Goal: Transaction & Acquisition: Purchase product/service

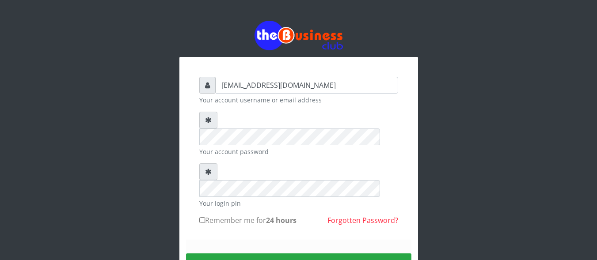
type input "samueloyewole466@gmail.com"
click at [285, 254] on button "Sign in" at bounding box center [298, 265] width 225 height 23
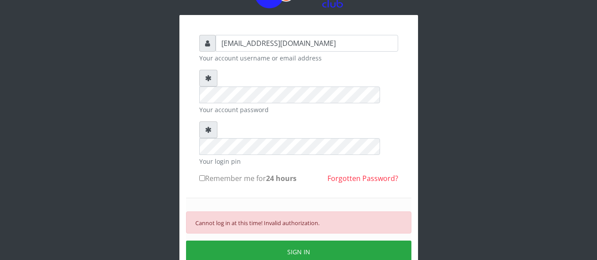
scroll to position [43, 0]
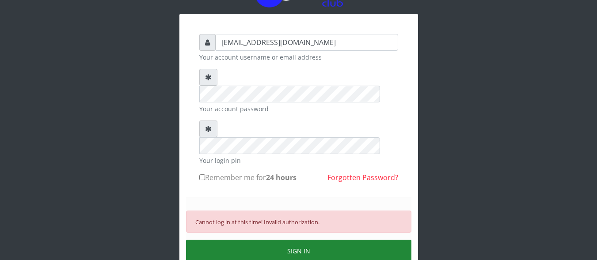
click at [351, 240] on button "SIGN IN" at bounding box center [298, 251] width 225 height 23
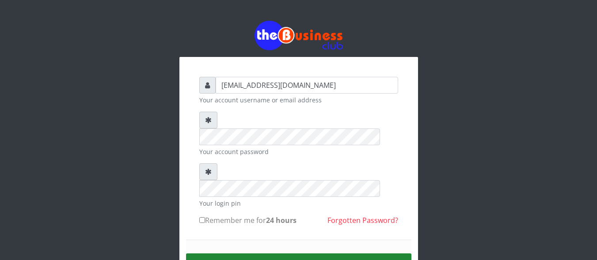
click at [289, 254] on button "Sign in" at bounding box center [298, 265] width 225 height 23
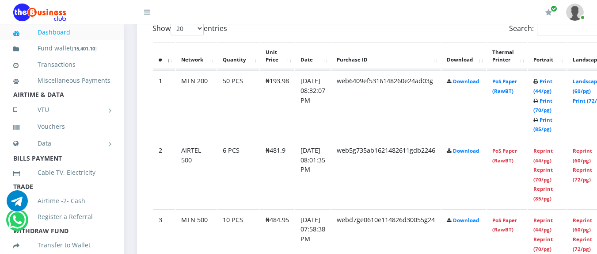
scroll to position [474, 0]
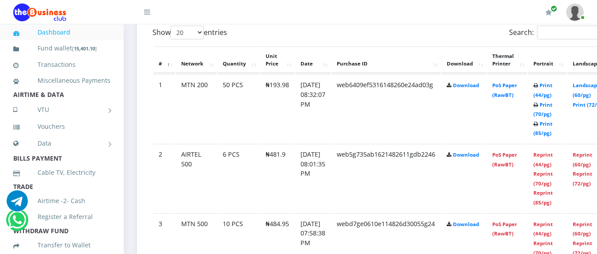
drag, startPoint x: 599, startPoint y: 11, endPoint x: 603, endPoint y: 66, distance: 54.9
click at [552, 85] on link "Print (44/pg)" at bounding box center [542, 90] width 19 height 16
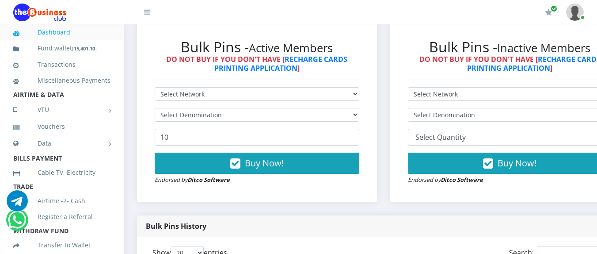
scroll to position [247, 0]
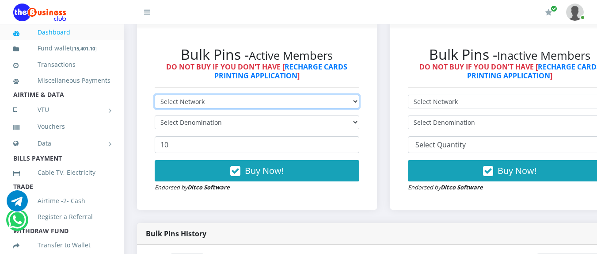
click at [358, 105] on select "Select Network MTN Globacom 9Mobile Airtel" at bounding box center [257, 102] width 205 height 14
select select "MTN"
click at [155, 96] on select "Select Network MTN Globacom 9Mobile Airtel" at bounding box center [257, 102] width 205 height 14
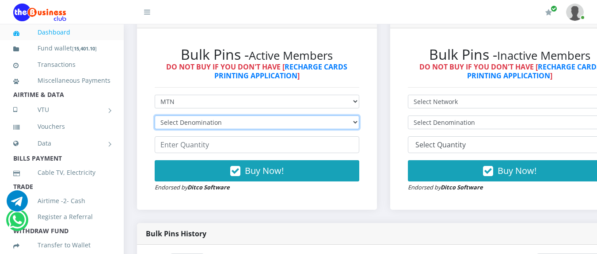
click at [357, 124] on select "Select Denomination MTN NGN100 - ₦96.99 MTN NGN200 - ₦193.98 MTN NGN400 - ₦387.…" at bounding box center [257, 122] width 205 height 14
select select "96.99-100"
click at [155, 117] on select "Select Denomination MTN NGN100 - ₦96.99 MTN NGN200 - ₦193.98 MTN NGN400 - ₦387.…" at bounding box center [257, 122] width 205 height 14
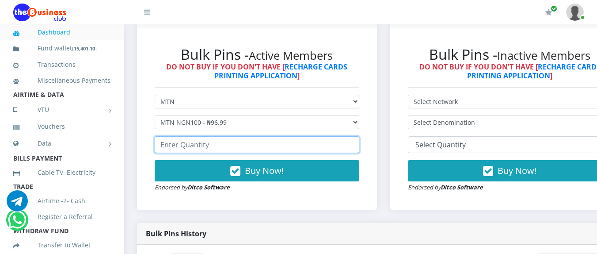
click at [291, 150] on input "number" at bounding box center [257, 144] width 205 height 17
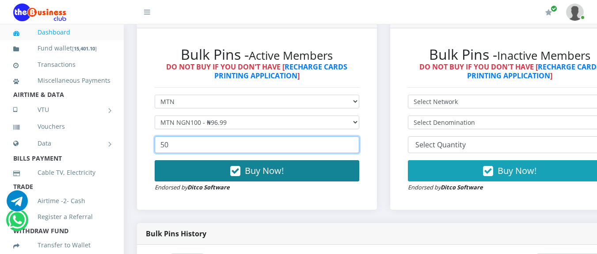
type input "50"
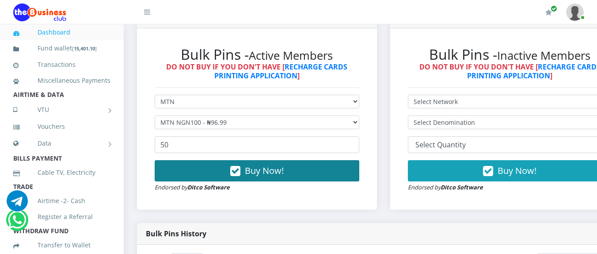
click at [284, 171] on span "Buy Now!" at bounding box center [264, 170] width 39 height 12
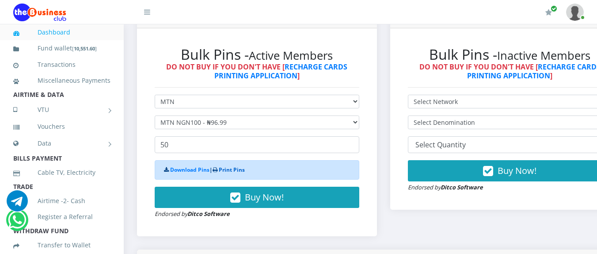
click at [237, 171] on link "Print Pins" at bounding box center [232, 170] width 26 height 8
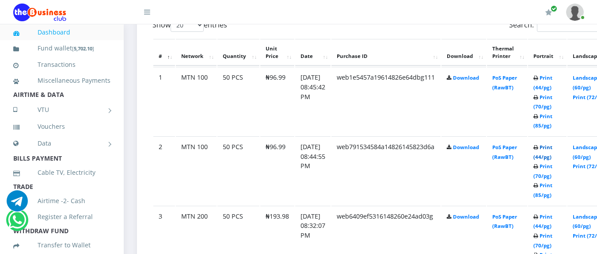
click at [552, 147] on link "Print (44/pg)" at bounding box center [542, 152] width 19 height 16
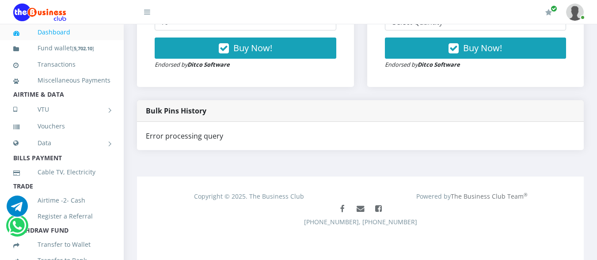
scroll to position [362, 0]
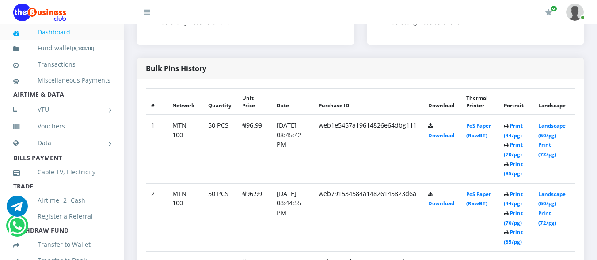
scroll to position [432, 0]
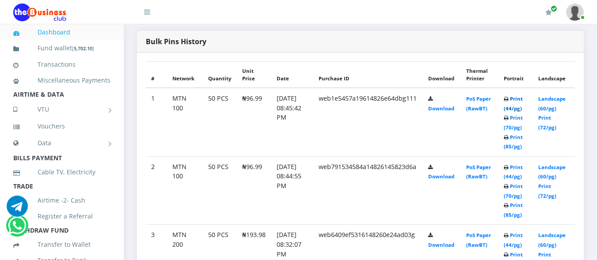
click at [515, 101] on link "Print (44/pg)" at bounding box center [513, 103] width 19 height 16
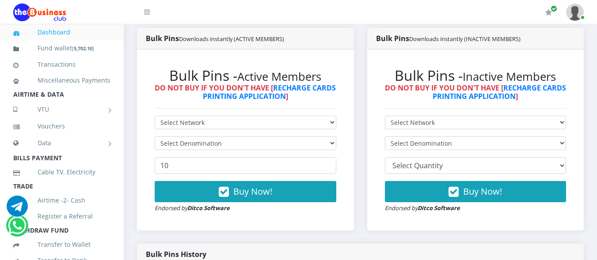
scroll to position [287, 0]
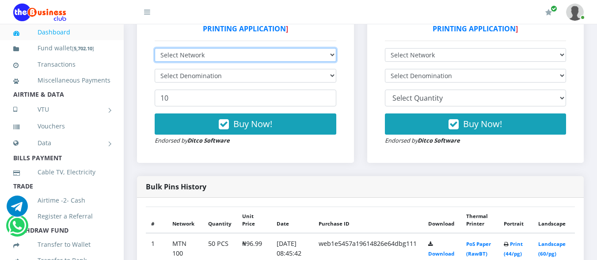
click at [331, 56] on select "Select Network MTN Globacom 9Mobile Airtel" at bounding box center [246, 55] width 182 height 14
select select "MTN"
click at [155, 48] on select "Select Network MTN Globacom 9Mobile Airtel" at bounding box center [246, 55] width 182 height 14
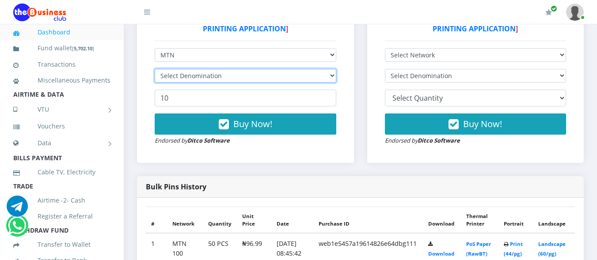
click at [332, 77] on select "Select Denomination" at bounding box center [246, 76] width 182 height 14
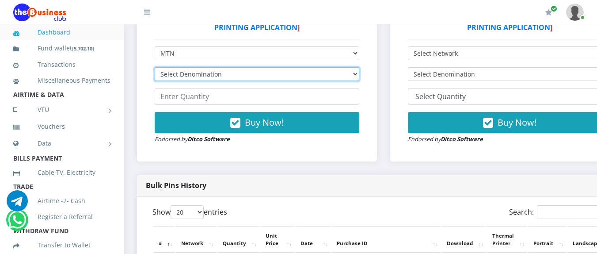
scroll to position [0, 0]
click at [359, 76] on select "Select Denomination MTN NGN100 - ₦96.99 MTN NGN200 - ₦193.98 MTN NGN400 - ₦387.…" at bounding box center [257, 74] width 205 height 14
select select "484.95-500"
click at [155, 68] on select "Select Denomination MTN NGN100 - ₦96.99 MTN NGN200 - ₦193.98 MTN NGN400 - ₦387.…" at bounding box center [257, 74] width 205 height 14
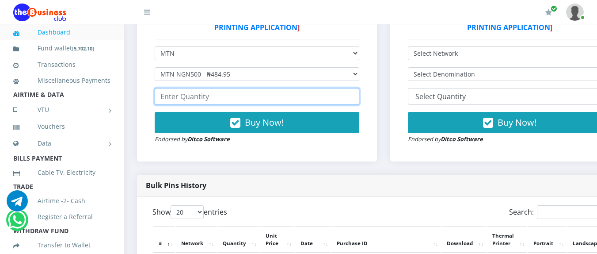
click at [301, 98] on input "number" at bounding box center [257, 96] width 205 height 17
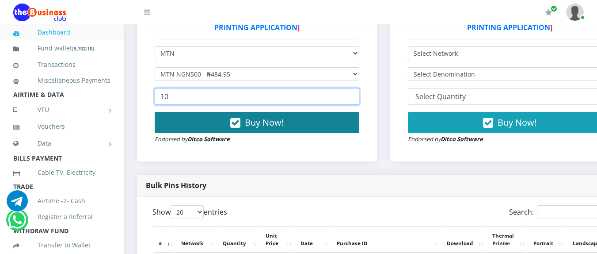
type input "10"
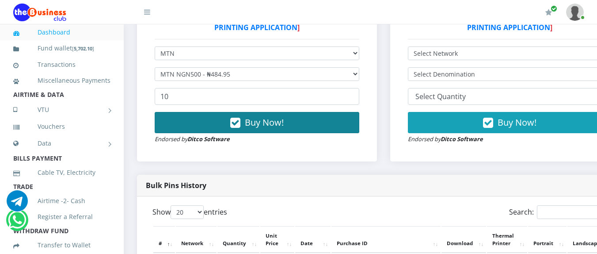
click at [299, 119] on button "Buy Now!" at bounding box center [257, 122] width 205 height 21
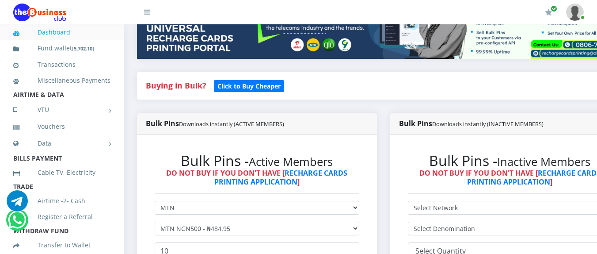
scroll to position [72, 0]
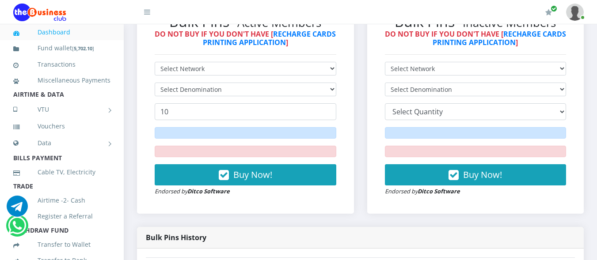
scroll to position [205, 0]
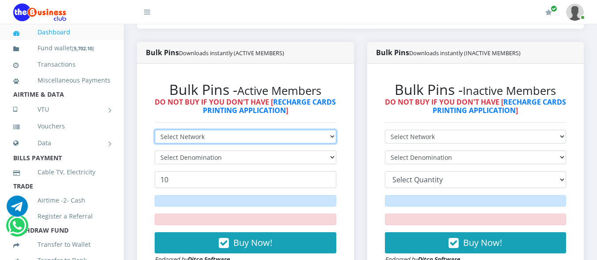
click at [332, 136] on select "Select Network MTN Globacom 9Mobile Airtel" at bounding box center [246, 137] width 182 height 14
select select "MTN"
click at [155, 130] on select "Select Network MTN Globacom 9Mobile Airtel" at bounding box center [246, 137] width 182 height 14
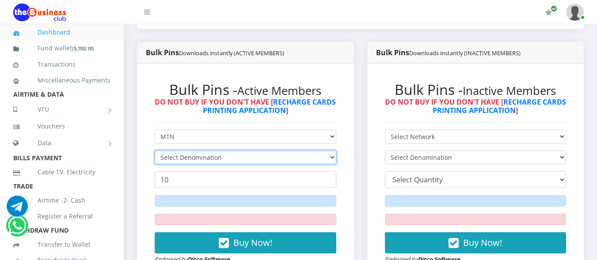
click at [334, 157] on select "Select Denomination" at bounding box center [246, 158] width 182 height 14
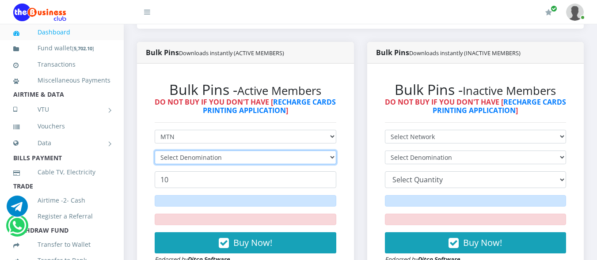
click at [334, 157] on select "Select Denomination" at bounding box center [246, 158] width 182 height 14
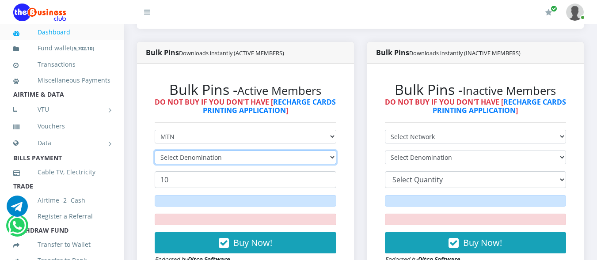
click at [334, 157] on select "Select Denomination" at bounding box center [246, 158] width 182 height 14
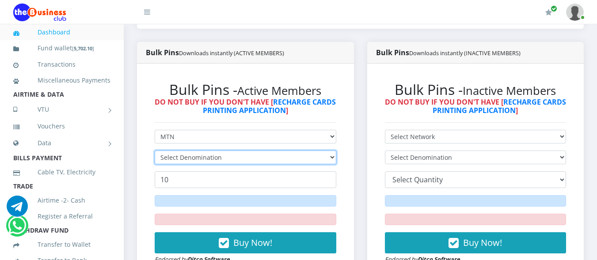
click at [334, 157] on select "Select Denomination" at bounding box center [246, 158] width 182 height 14
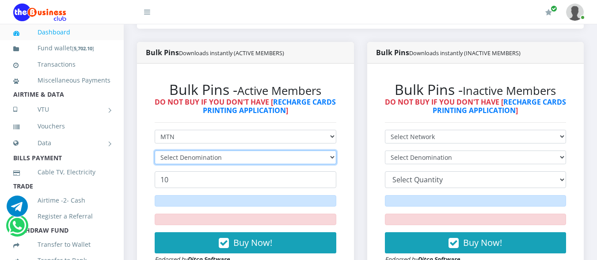
click at [334, 157] on select "Select Denomination" at bounding box center [246, 158] width 182 height 14
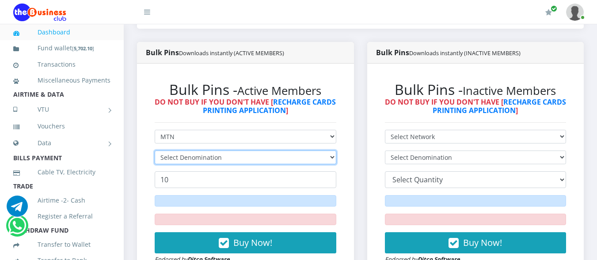
click at [334, 157] on select "Select Denomination" at bounding box center [246, 158] width 182 height 14
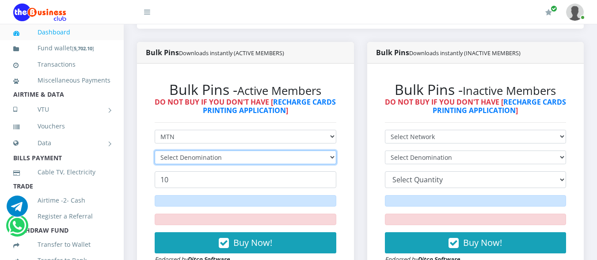
click at [334, 157] on select "Select Denomination" at bounding box center [246, 158] width 182 height 14
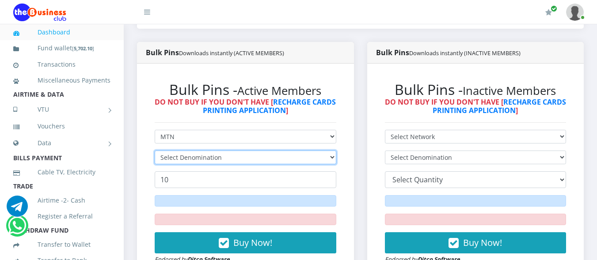
click at [334, 157] on select "Select Denomination" at bounding box center [246, 158] width 182 height 14
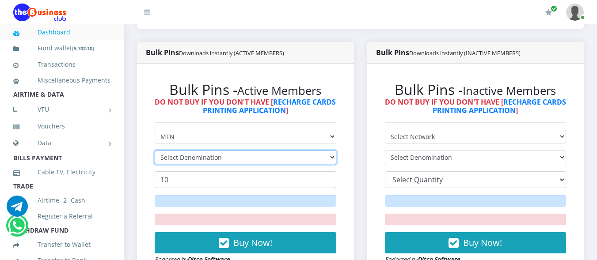
click at [334, 157] on select "Select Denomination" at bounding box center [246, 158] width 182 height 14
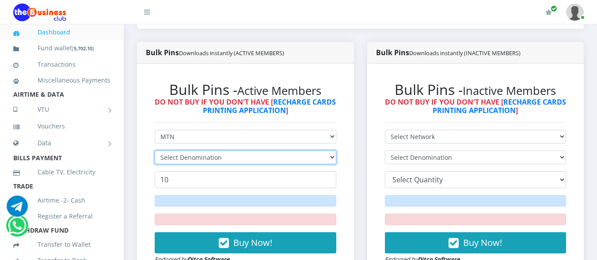
click at [334, 157] on select "Select Denomination" at bounding box center [246, 158] width 182 height 14
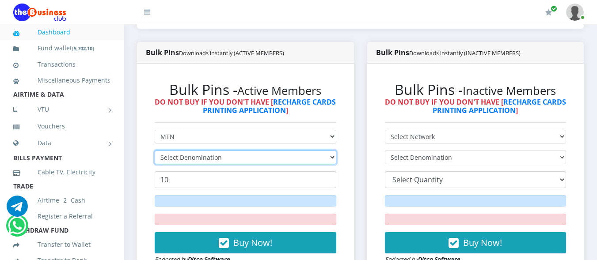
click at [334, 157] on select "Select Denomination" at bounding box center [246, 158] width 182 height 14
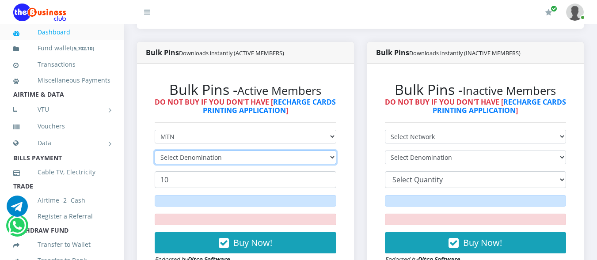
click at [334, 157] on select "Select Denomination" at bounding box center [246, 158] width 182 height 14
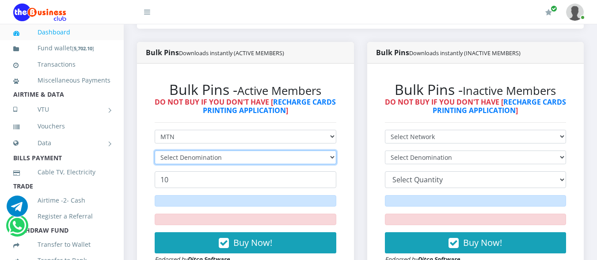
click at [334, 157] on select "Select Denomination" at bounding box center [246, 158] width 182 height 14
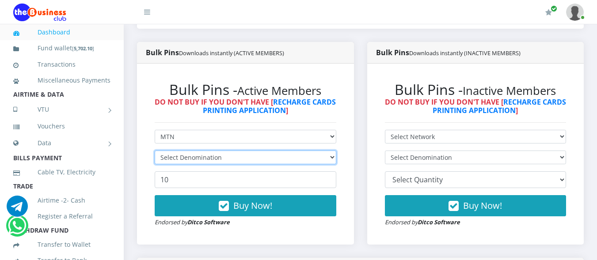
click at [332, 159] on select "Select Denomination" at bounding box center [246, 158] width 182 height 14
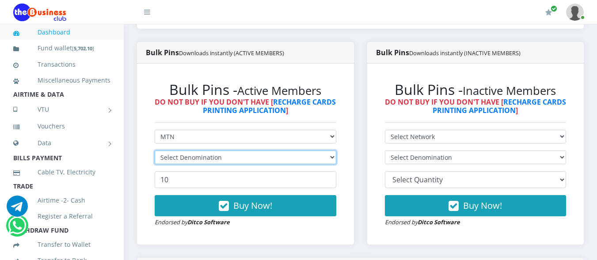
click at [332, 159] on select "Select Denomination" at bounding box center [246, 158] width 182 height 14
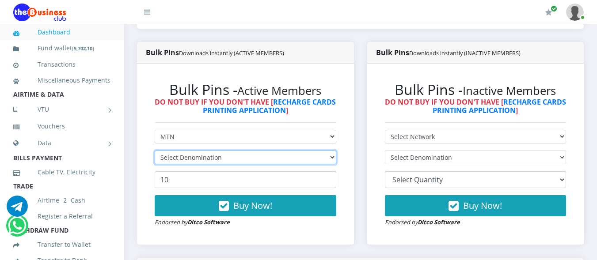
click at [332, 159] on select "Select Denomination" at bounding box center [246, 158] width 182 height 14
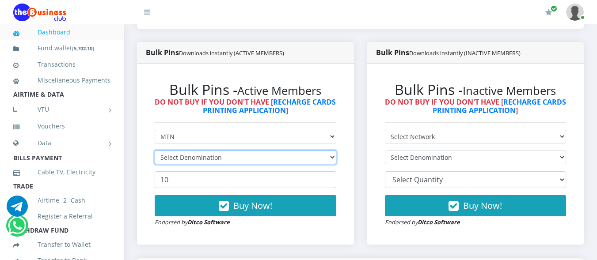
click at [332, 159] on select "Select Denomination" at bounding box center [246, 158] width 182 height 14
drag, startPoint x: 332, startPoint y: 159, endPoint x: 320, endPoint y: 158, distance: 12.0
click at [332, 159] on select "Select Denomination" at bounding box center [246, 158] width 182 height 14
click at [320, 158] on select "Select Denomination" at bounding box center [246, 158] width 182 height 14
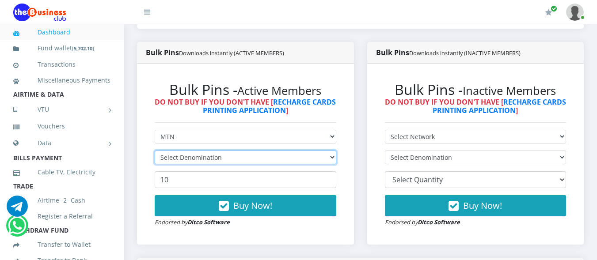
click at [320, 158] on select "Select Denomination" at bounding box center [246, 158] width 182 height 14
drag, startPoint x: 320, startPoint y: 158, endPoint x: 332, endPoint y: 163, distance: 13.5
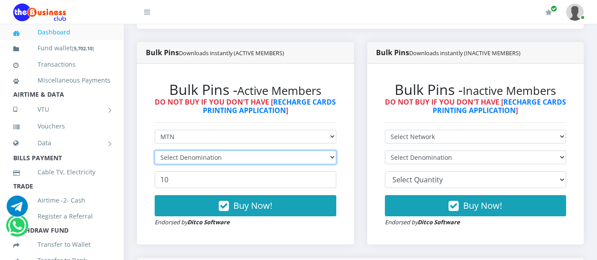
click at [320, 158] on select "Select Denomination" at bounding box center [246, 158] width 182 height 14
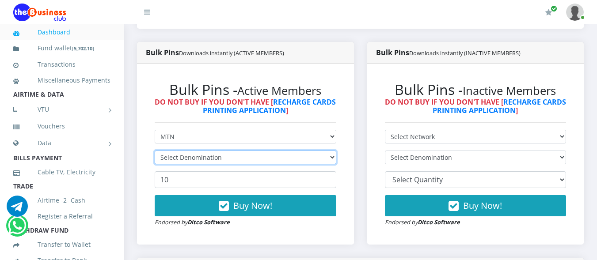
click at [320, 158] on select "Select Denomination" at bounding box center [246, 158] width 182 height 14
drag, startPoint x: 332, startPoint y: 163, endPoint x: 332, endPoint y: 158, distance: 5.3
click at [332, 158] on select "Select Denomination" at bounding box center [246, 158] width 182 height 14
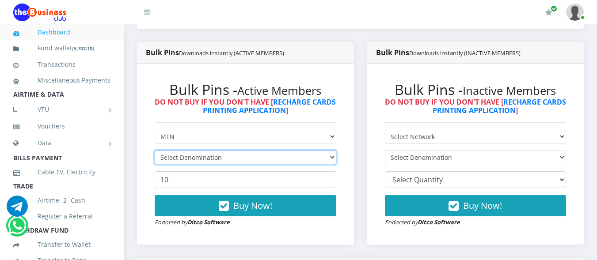
click at [332, 158] on select "Select Denomination" at bounding box center [246, 158] width 182 height 14
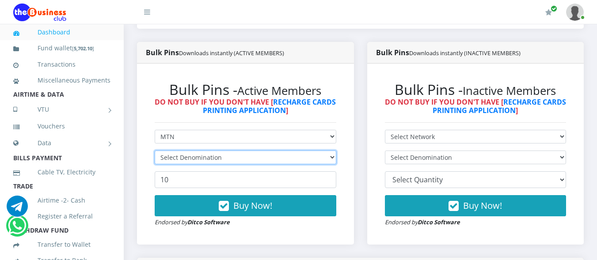
click at [332, 158] on select "Select Denomination" at bounding box center [246, 158] width 182 height 14
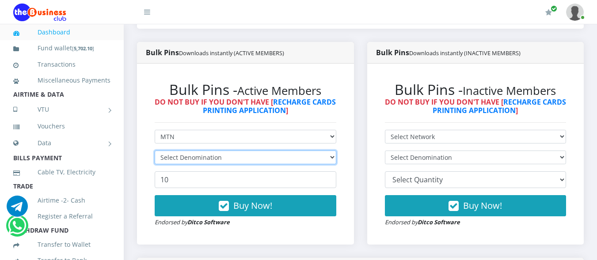
click at [332, 158] on select "Select Denomination" at bounding box center [246, 158] width 182 height 14
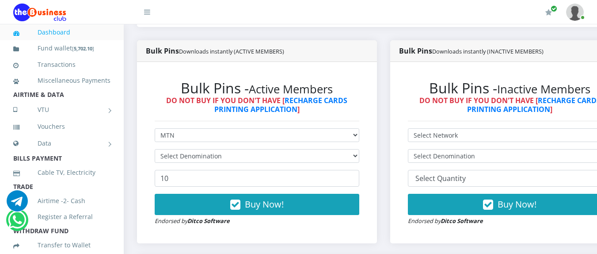
scroll to position [0, 0]
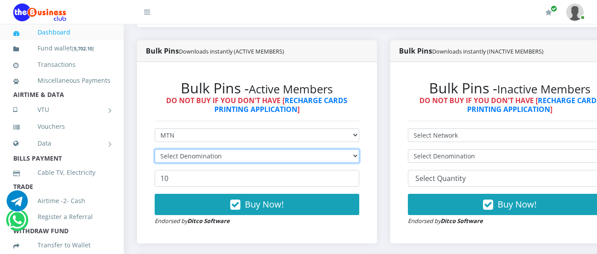
click at [359, 157] on select "Select Denomination" at bounding box center [257, 156] width 205 height 14
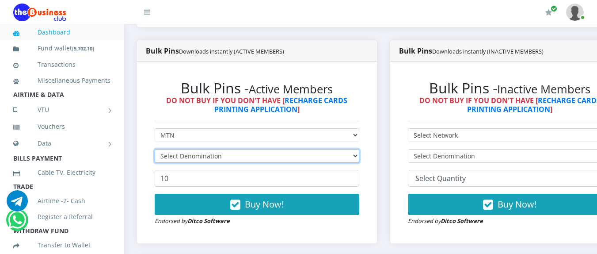
click at [359, 157] on select "Select Denomination" at bounding box center [257, 156] width 205 height 14
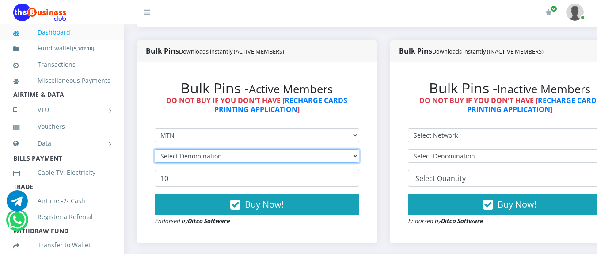
click at [359, 157] on select "Select Denomination" at bounding box center [257, 156] width 205 height 14
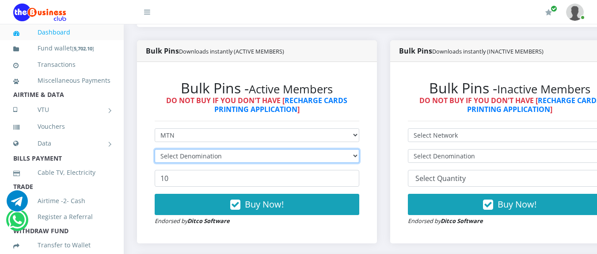
click at [359, 157] on select "Select Denomination" at bounding box center [257, 156] width 205 height 14
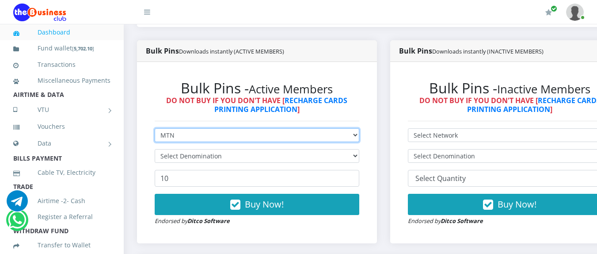
click at [359, 138] on select "Select Network MTN Globacom 9Mobile Airtel" at bounding box center [257, 135] width 205 height 14
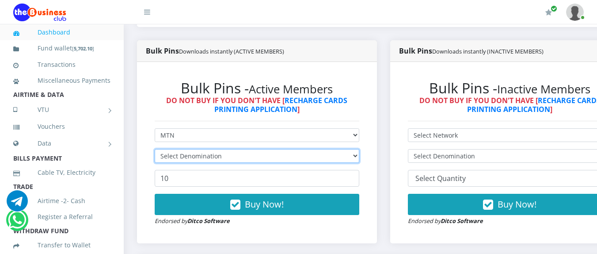
click at [359, 158] on select "Select Denomination" at bounding box center [257, 156] width 205 height 14
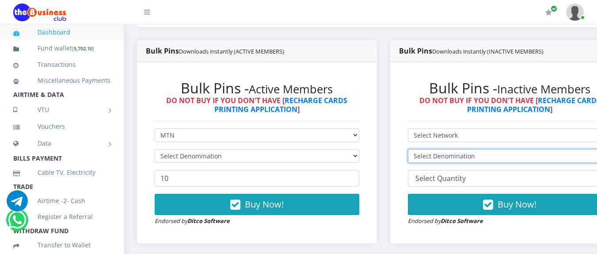
click at [566, 158] on select "Select Denomination" at bounding box center [510, 156] width 205 height 14
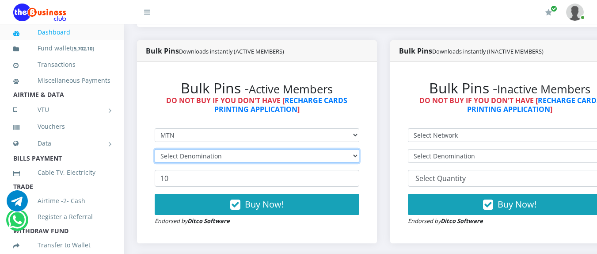
click at [359, 155] on select "Select Denomination" at bounding box center [257, 156] width 205 height 14
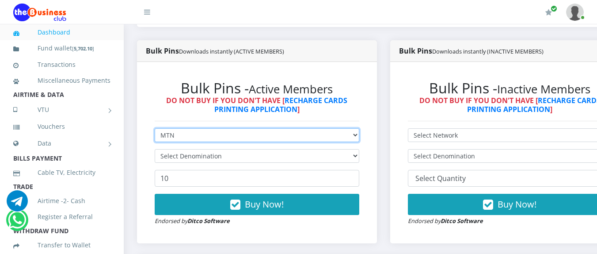
click at [358, 140] on select "Select Network MTN Globacom 9Mobile Airtel" at bounding box center [257, 135] width 205 height 14
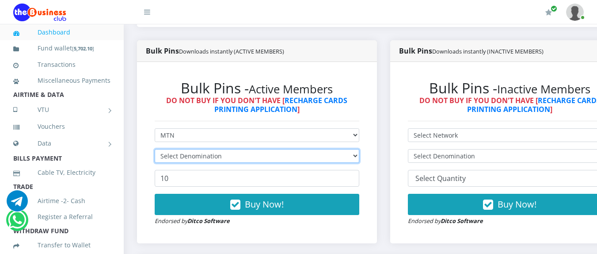
click at [359, 158] on select "Select Denomination" at bounding box center [257, 156] width 205 height 14
click at [359, 159] on select "Select Denomination" at bounding box center [257, 156] width 205 height 14
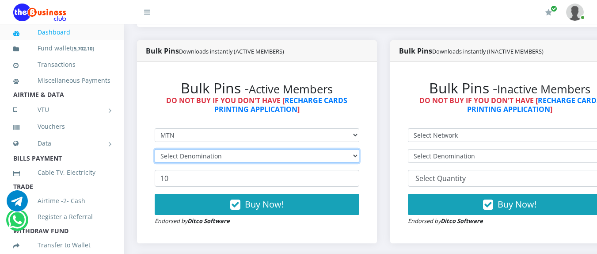
click at [359, 159] on select "Select Denomination" at bounding box center [257, 156] width 205 height 14
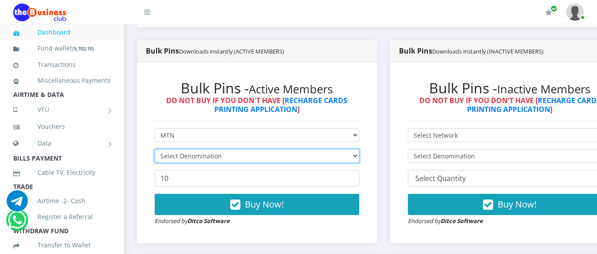
click at [359, 159] on select "Select Denomination" at bounding box center [257, 156] width 205 height 14
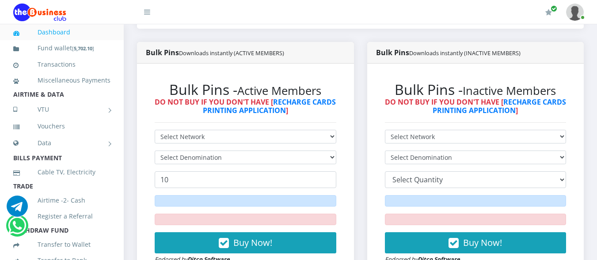
scroll to position [205, 0]
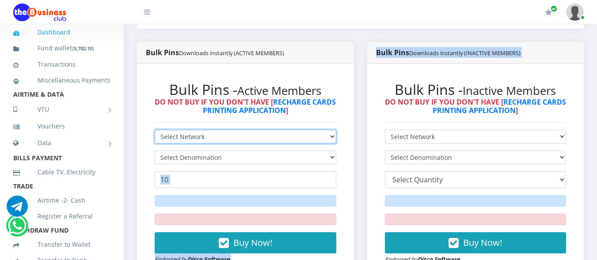
click at [333, 137] on select "Select Network MTN Globacom 9Mobile Airtel" at bounding box center [246, 137] width 182 height 14
select select "MTN"
click at [155, 130] on select "Select Network MTN Globacom 9Mobile Airtel" at bounding box center [246, 137] width 182 height 14
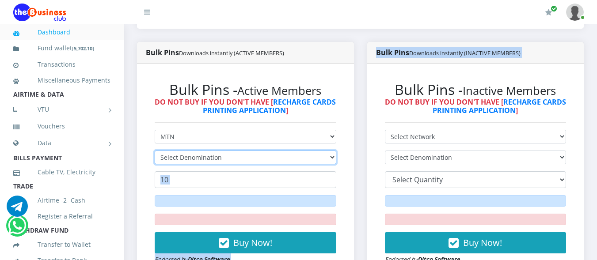
click at [331, 159] on select "Select Denomination" at bounding box center [246, 158] width 182 height 14
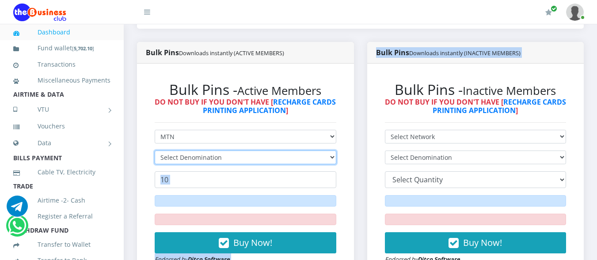
click at [331, 159] on select "Select Denomination" at bounding box center [246, 158] width 182 height 14
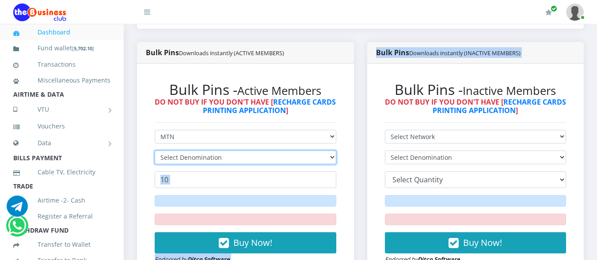
click at [331, 159] on select "Select Denomination" at bounding box center [246, 158] width 182 height 14
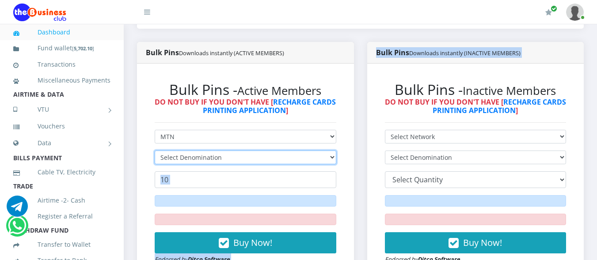
click at [331, 159] on select "Select Denomination" at bounding box center [246, 158] width 182 height 14
click at [331, 158] on select "Select Denomination" at bounding box center [246, 158] width 182 height 14
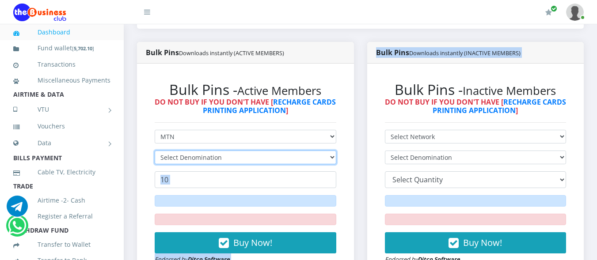
click at [331, 158] on select "Select Denomination" at bounding box center [246, 158] width 182 height 14
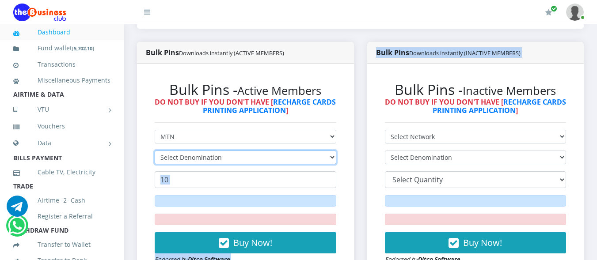
click at [331, 158] on select "Select Denomination" at bounding box center [246, 158] width 182 height 14
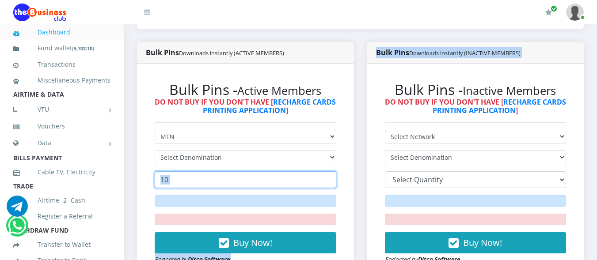
drag, startPoint x: 331, startPoint y: 158, endPoint x: 318, endPoint y: 167, distance: 16.1
click at [318, 167] on form "Select Network MTN Globacom 9Mobile Airtel Select Denomination 10 Buy Now! Endo…" at bounding box center [246, 197] width 182 height 134
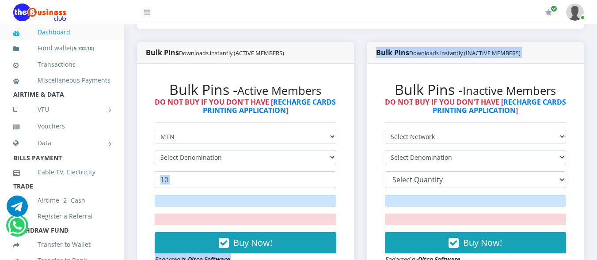
click at [318, 167] on form "Select Network MTN Globacom 9Mobile Airtel Select Denomination 10 Buy Now! Endo…" at bounding box center [246, 197] width 182 height 134
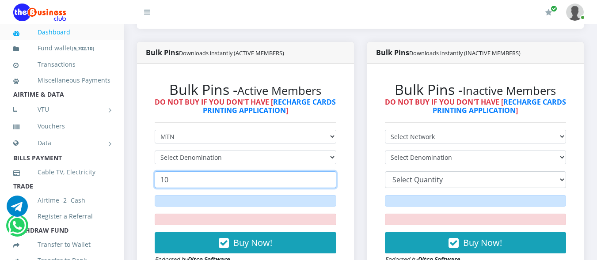
click at [318, 167] on form "Select Network MTN Globacom 9Mobile Airtel Select Denomination 10 Buy Now! Endo…" at bounding box center [246, 197] width 182 height 134
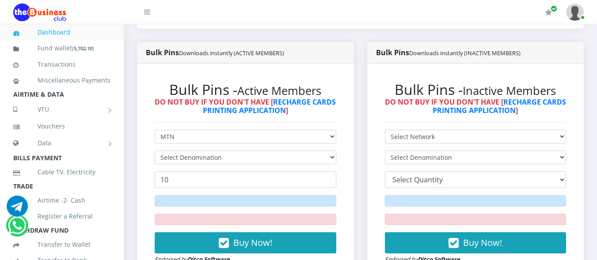
click at [318, 167] on form "Select Network MTN Globacom 9Mobile Airtel Select Denomination 10 Buy Now! Endo…" at bounding box center [246, 197] width 182 height 134
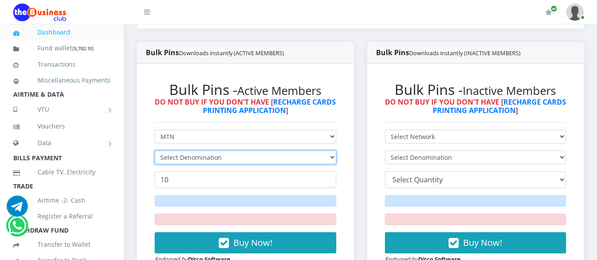
click at [331, 157] on select "Select Denomination" at bounding box center [246, 158] width 182 height 14
drag, startPoint x: 331, startPoint y: 157, endPoint x: 307, endPoint y: 175, distance: 30.3
click at [307, 175] on form "Select Network MTN Globacom 9Mobile Airtel Select Denomination 10 Buy Now! Endo…" at bounding box center [246, 197] width 182 height 134
click at [155, 151] on select "Select Denomination" at bounding box center [246, 158] width 182 height 14
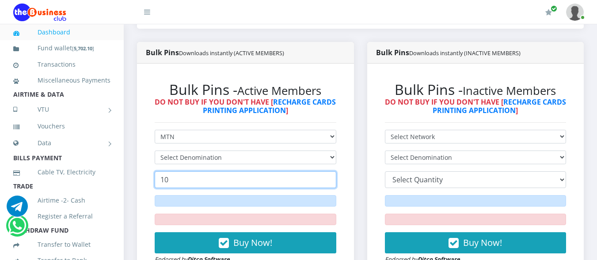
click at [307, 175] on input "10" at bounding box center [246, 179] width 182 height 17
click at [289, 176] on input "10" at bounding box center [246, 179] width 182 height 17
click at [167, 186] on input "10" at bounding box center [246, 179] width 182 height 17
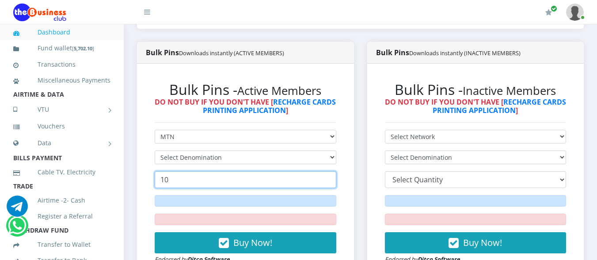
click at [165, 179] on input "10" at bounding box center [246, 179] width 182 height 17
click at [169, 180] on input "10" at bounding box center [246, 179] width 182 height 17
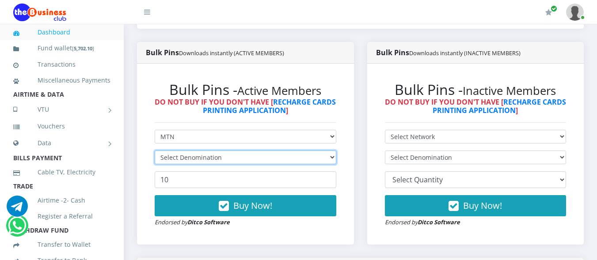
click at [333, 158] on select "Select Denomination" at bounding box center [246, 158] width 182 height 14
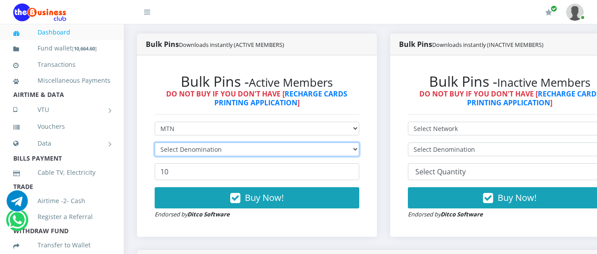
scroll to position [235, 0]
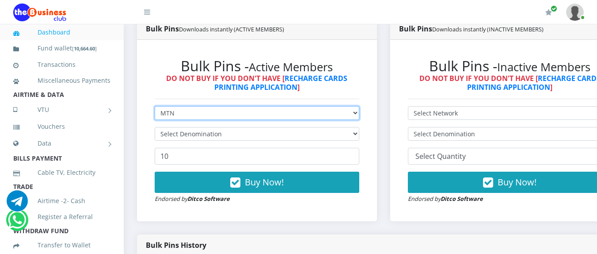
click at [359, 114] on select "Select Network MTN Globacom 9Mobile Airtel" at bounding box center [257, 113] width 205 height 14
click at [155, 107] on select "Select Network MTN Globacom 9Mobile Airtel" at bounding box center [257, 113] width 205 height 14
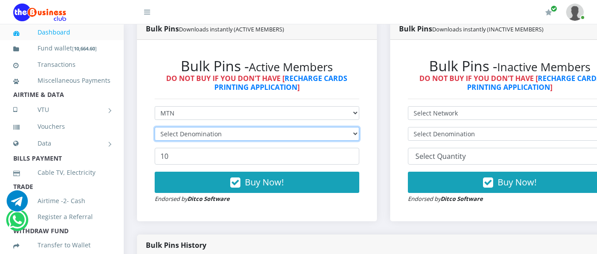
click at [359, 136] on select "Select Denomination" at bounding box center [257, 134] width 205 height 14
click at [359, 138] on select "Select Denomination" at bounding box center [257, 134] width 205 height 14
click at [359, 137] on select "Select Denomination" at bounding box center [257, 134] width 205 height 14
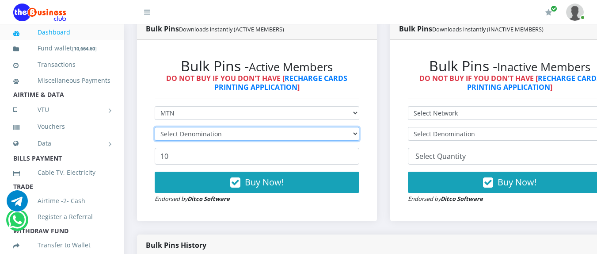
click at [359, 137] on select "Select Denomination" at bounding box center [257, 134] width 205 height 14
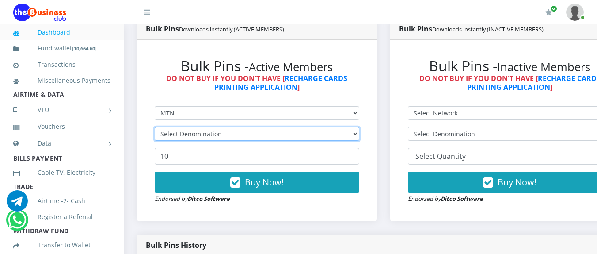
click at [359, 137] on select "Select Denomination" at bounding box center [257, 134] width 205 height 14
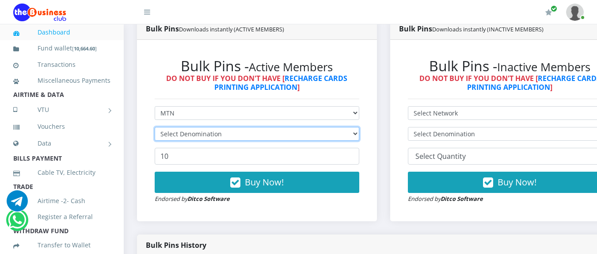
click at [359, 137] on select "Select Denomination" at bounding box center [257, 134] width 205 height 14
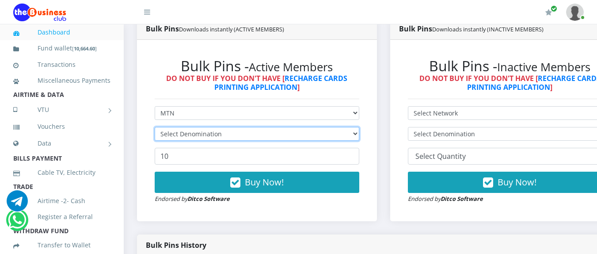
click at [359, 137] on select "Select Denomination" at bounding box center [257, 134] width 205 height 14
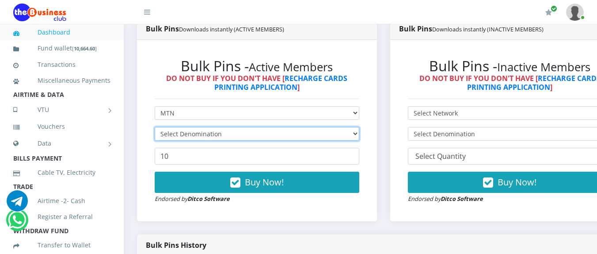
click at [359, 137] on select "Select Denomination" at bounding box center [257, 134] width 205 height 14
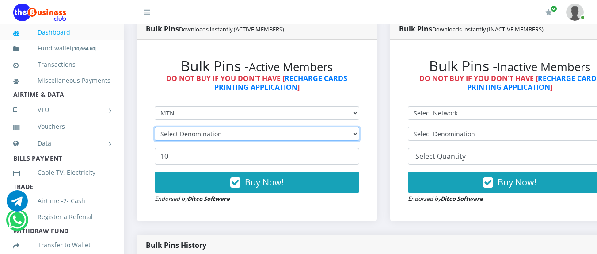
click at [359, 137] on select "Select Denomination" at bounding box center [257, 134] width 205 height 14
drag, startPoint x: 360, startPoint y: 137, endPoint x: 353, endPoint y: 139, distance: 7.5
click at [359, 137] on select "Select Denomination" at bounding box center [257, 134] width 205 height 14
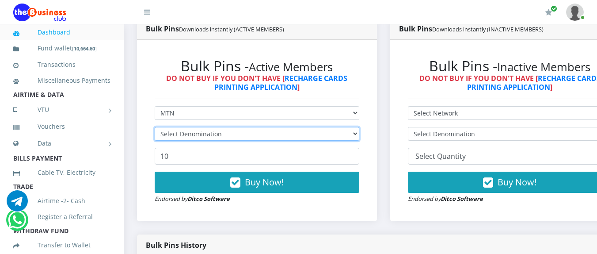
click at [354, 139] on select "Select Denomination" at bounding box center [257, 134] width 205 height 14
click at [353, 139] on select "Select Denomination" at bounding box center [257, 134] width 205 height 14
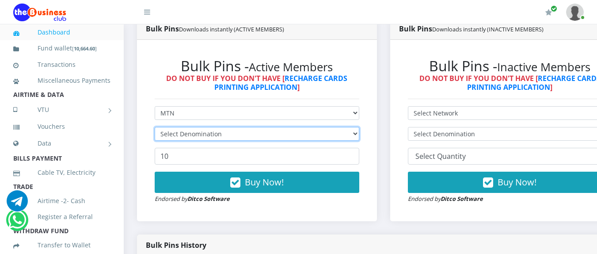
click at [353, 139] on select "Select Denomination" at bounding box center [257, 134] width 205 height 14
drag, startPoint x: 353, startPoint y: 139, endPoint x: 360, endPoint y: 136, distance: 7.1
click at [359, 136] on select "Select Denomination" at bounding box center [257, 134] width 205 height 14
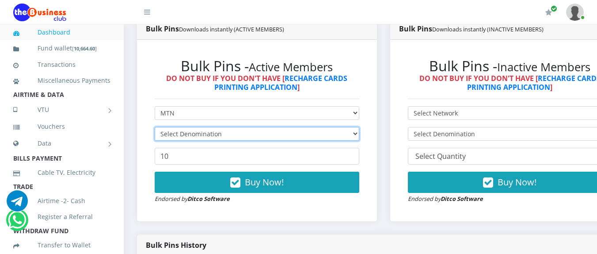
click at [359, 136] on select "Select Denomination" at bounding box center [257, 134] width 205 height 14
